Goal: Task Accomplishment & Management: Manage account settings

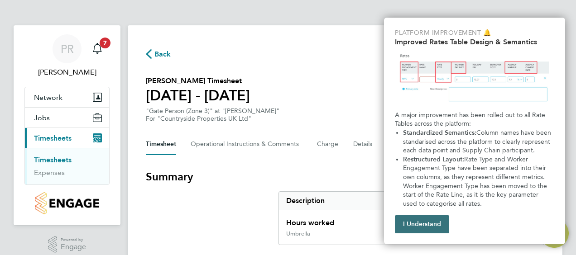
click at [430, 225] on button "I Understand" at bounding box center [422, 225] width 54 height 18
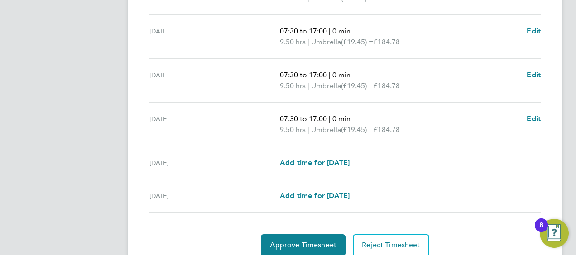
scroll to position [397, 0]
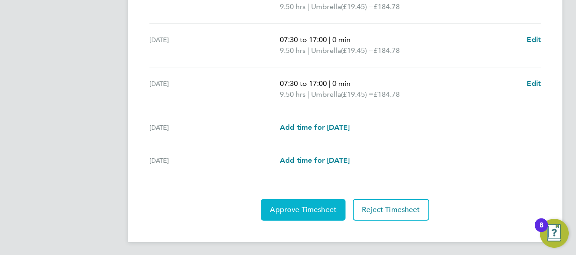
click at [287, 210] on span "Approve Timesheet" at bounding box center [303, 210] width 67 height 9
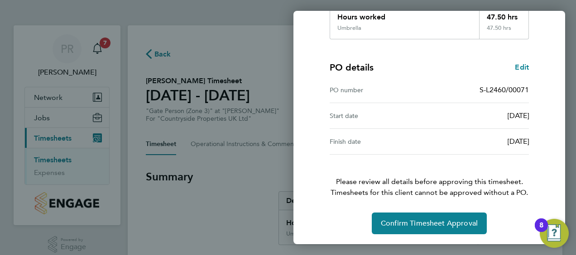
scroll to position [177, 0]
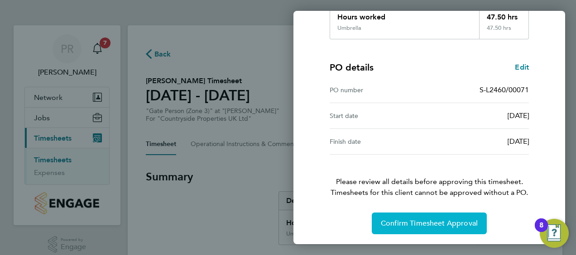
click at [436, 219] on span "Confirm Timesheet Approval" at bounding box center [429, 223] width 97 height 9
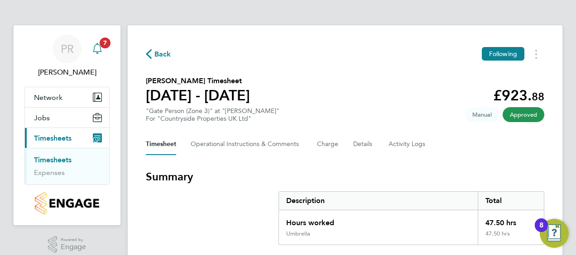
click at [99, 43] on div "Main navigation" at bounding box center [97, 49] width 18 height 18
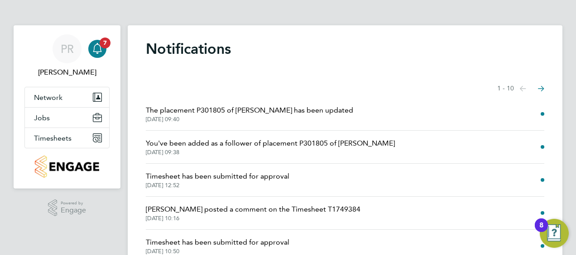
scroll to position [67, 0]
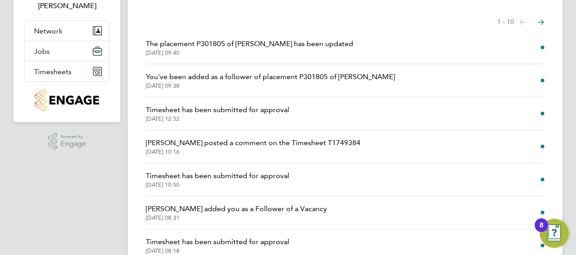
click at [245, 149] on span "[DATE] 10:16" at bounding box center [253, 152] width 215 height 7
